Goal: Task Accomplishment & Management: Manage account settings

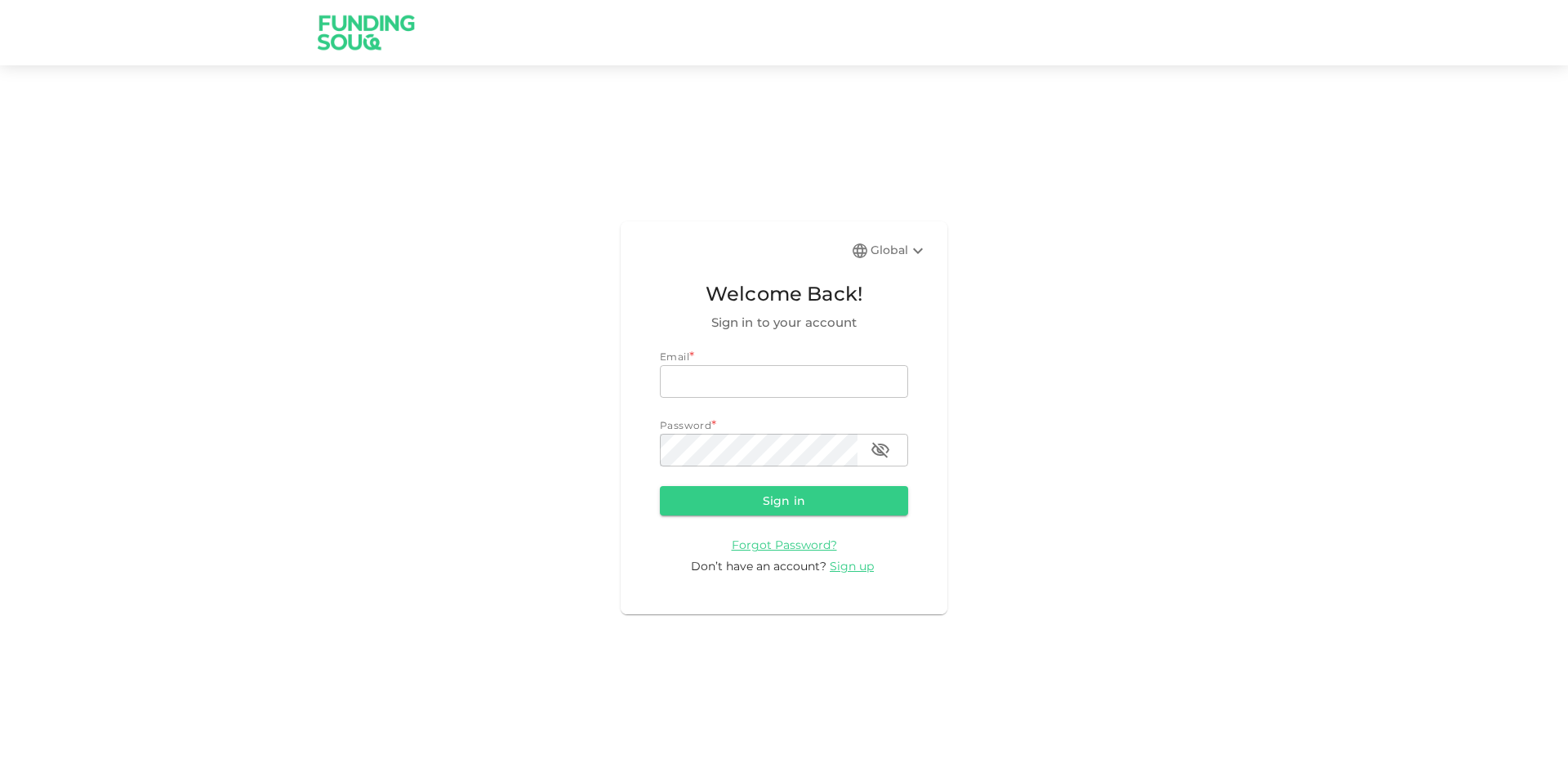
type input "[EMAIL_ADDRESS][DOMAIN_NAME]"
click at [893, 247] on div "Global" at bounding box center [899, 250] width 57 height 19
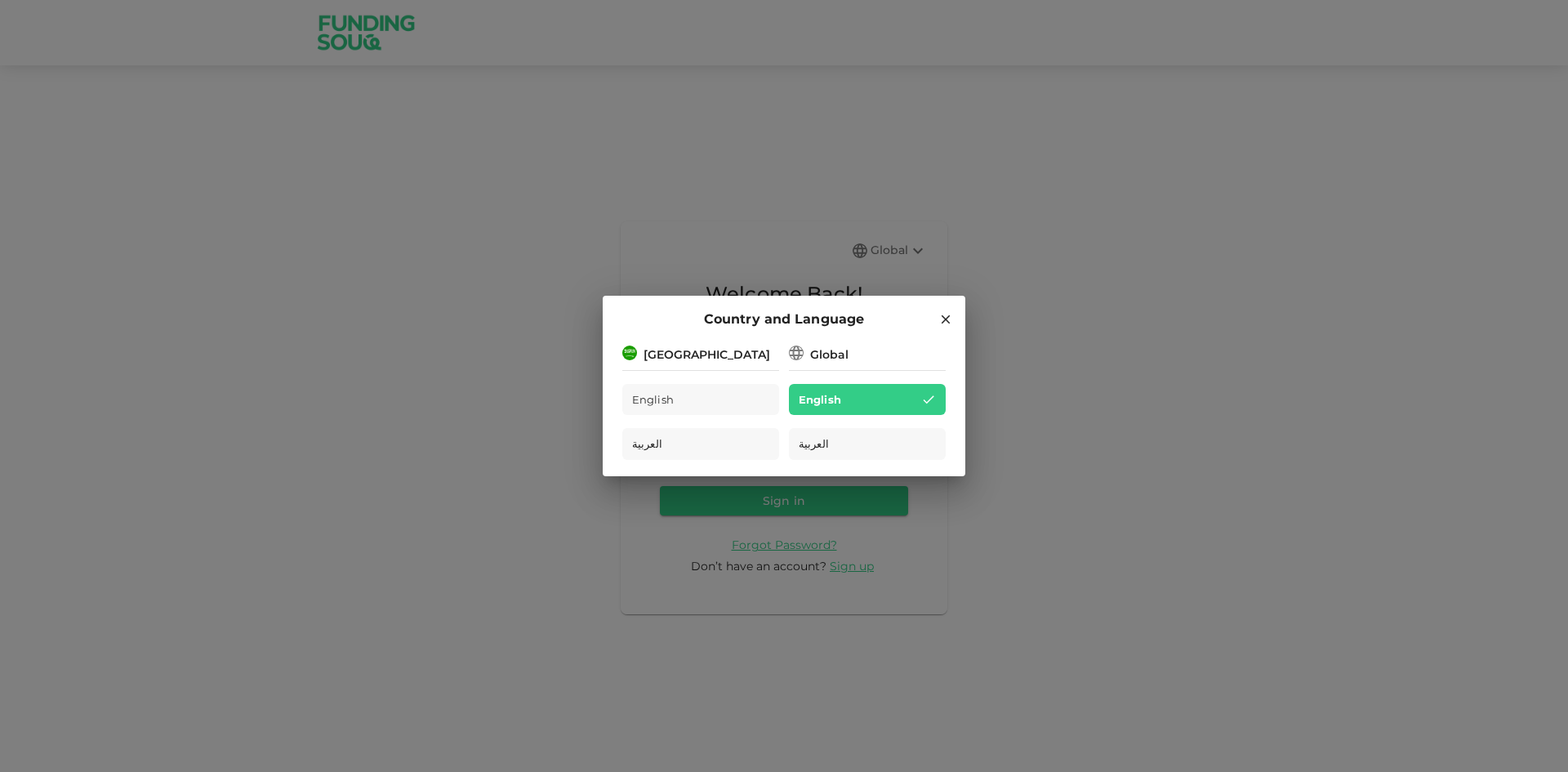
click at [727, 349] on div "[GEOGRAPHIC_DATA]" at bounding box center [700, 353] width 156 height 20
click at [686, 392] on div "English" at bounding box center [700, 400] width 156 height 32
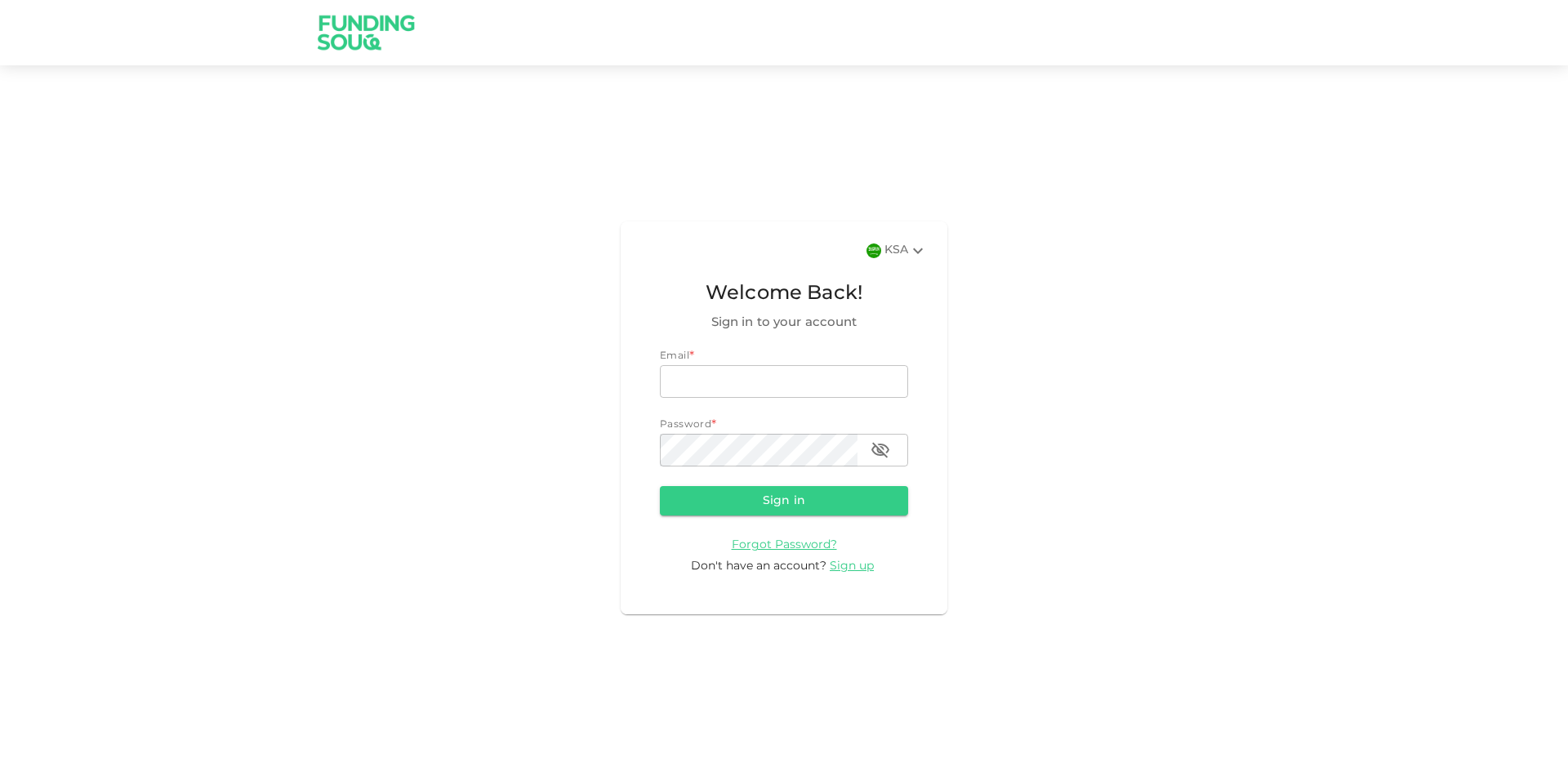
type input "[EMAIL_ADDRESS][DOMAIN_NAME]"
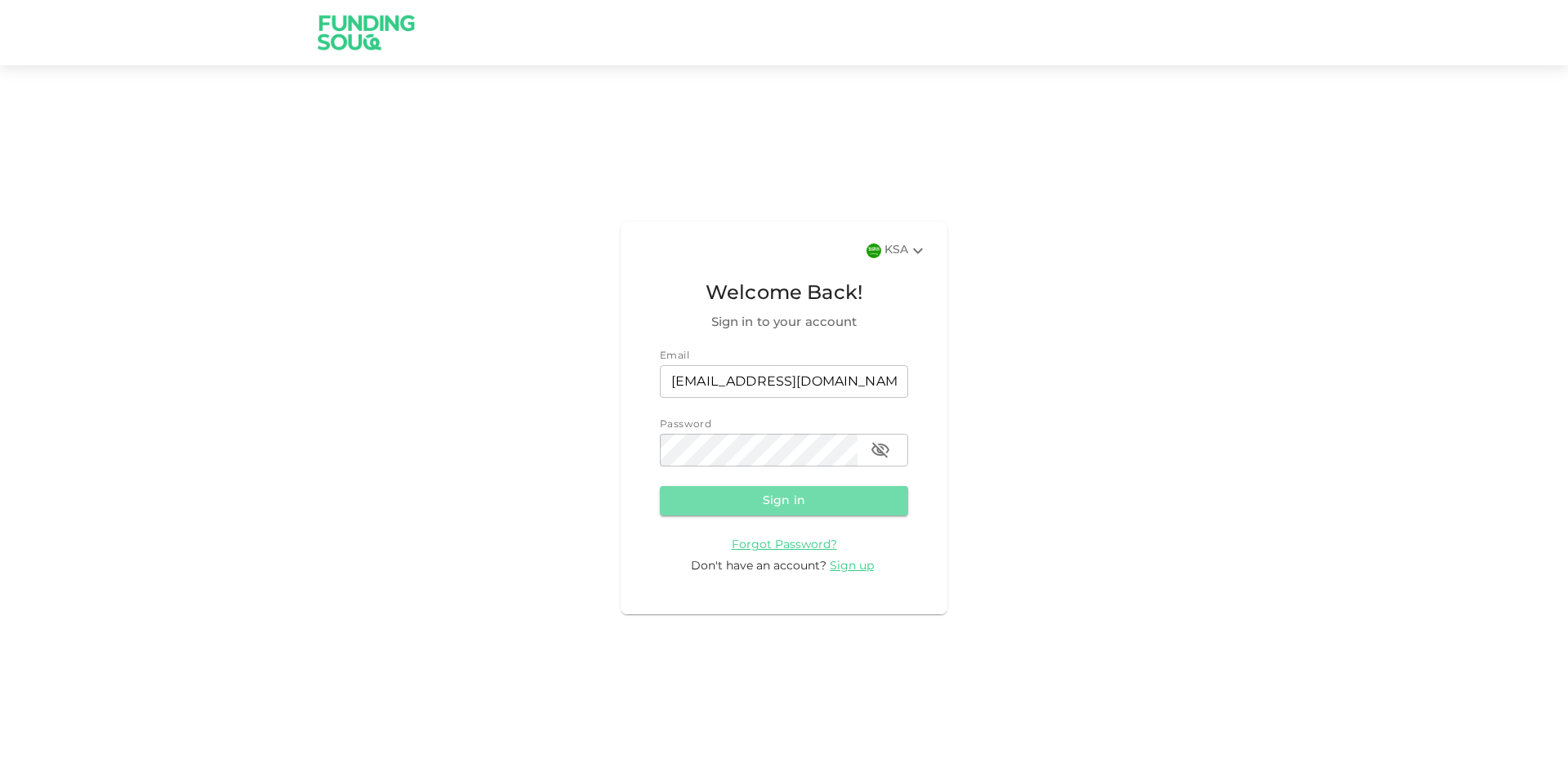
click at [828, 504] on button "Sign in" at bounding box center [784, 500] width 248 height 29
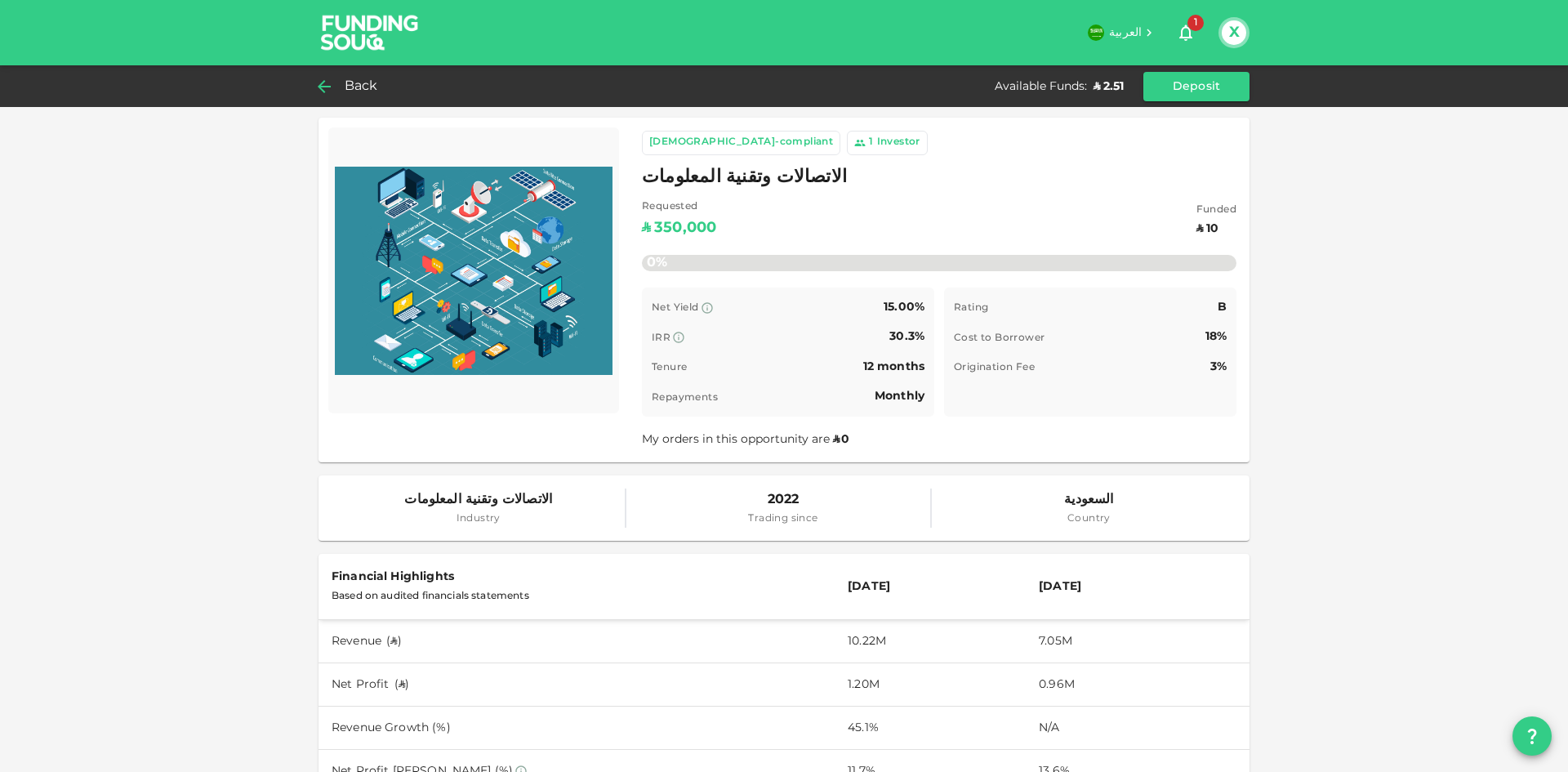
click at [356, 84] on span "Back" at bounding box center [361, 86] width 33 height 23
click at [358, 93] on span "Back" at bounding box center [361, 86] width 33 height 23
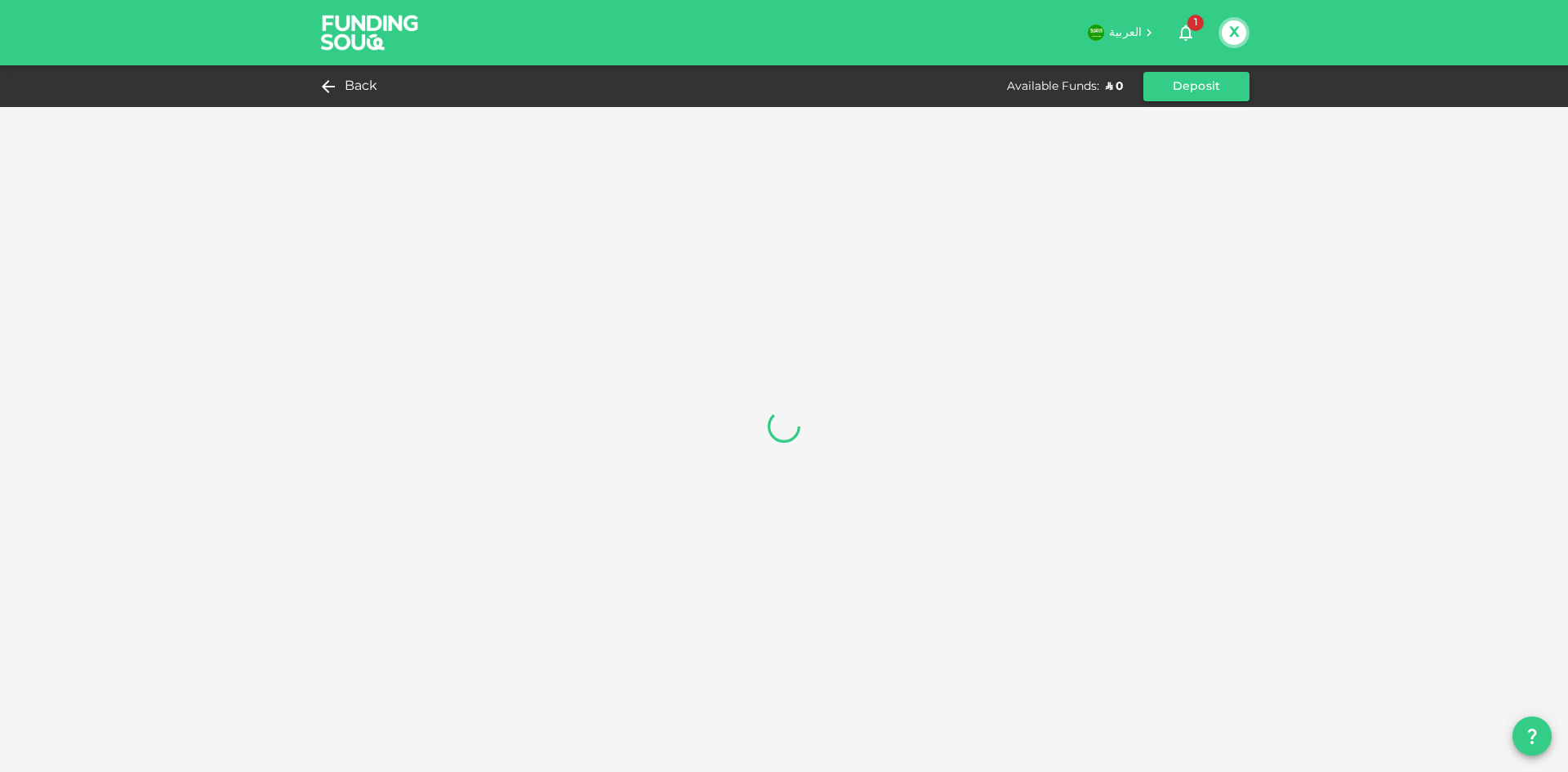
click at [359, 43] on img at bounding box center [370, 32] width 122 height 64
